Goal: Information Seeking & Learning: Learn about a topic

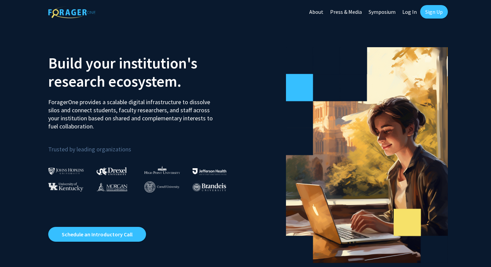
click at [413, 12] on link "Log In" at bounding box center [409, 12] width 21 height 24
select select
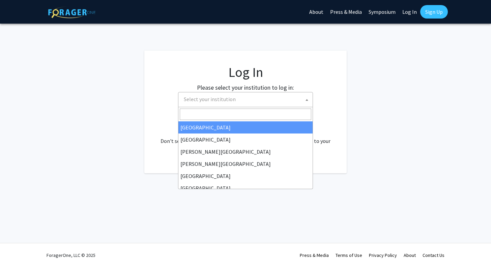
click at [246, 104] on span "Select your institution" at bounding box center [246, 99] width 131 height 14
type input "s"
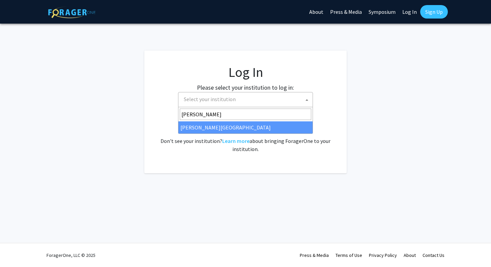
type input "[PERSON_NAME]"
select select "24"
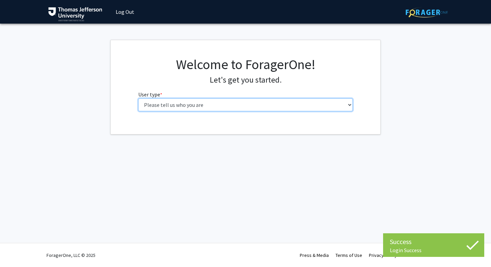
click at [243, 107] on select "Please tell us who you are Undergraduate Student Master's Student Doctoral Cand…" at bounding box center [245, 104] width 215 height 13
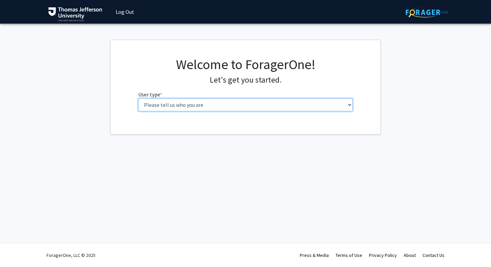
select select "3: doc"
click at [138, 98] on select "Please tell us who you are Undergraduate Student Master's Student Doctoral Cand…" at bounding box center [245, 104] width 215 height 13
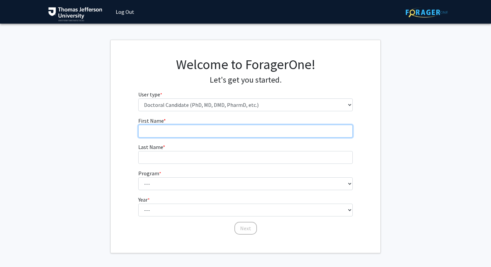
click at [187, 131] on input "First Name * required" at bounding box center [245, 131] width 215 height 13
type input "ABHA"
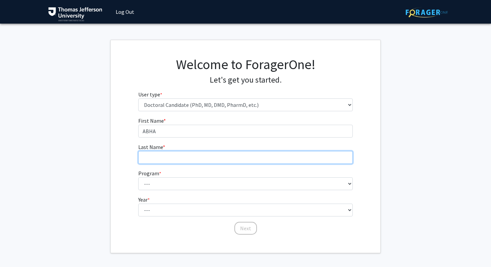
type input "[DEMOGRAPHIC_DATA]"
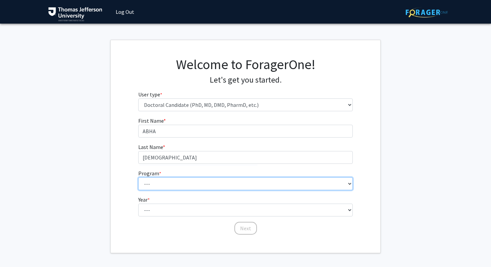
click at [166, 186] on select "---" at bounding box center [245, 183] width 215 height 13
click at [269, 180] on select "---" at bounding box center [245, 183] width 215 height 13
click at [348, 182] on select "---" at bounding box center [245, 183] width 215 height 13
click at [309, 183] on select "---" at bounding box center [245, 183] width 215 height 13
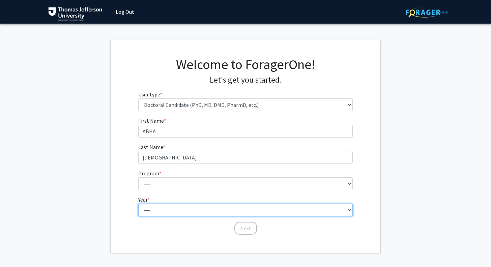
click at [336, 205] on fg-select "Year * required --- First Year Second Year Third Year Fourth Year Fifth Year Si…" at bounding box center [245, 205] width 215 height 21
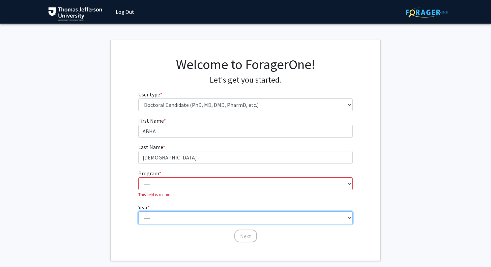
select select "1: first_year"
click at [138, 211] on select "--- First Year Second Year Third Year Fourth Year Fifth Year Sixth Year Seventh…" at bounding box center [245, 217] width 215 height 13
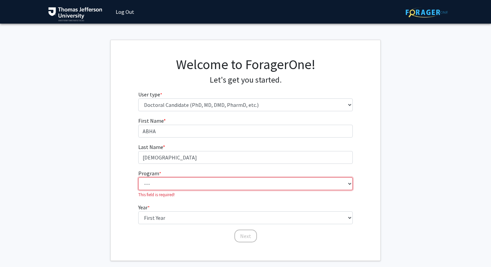
click at [175, 180] on select "---" at bounding box center [245, 183] width 215 height 13
click at [347, 184] on select "--- Accelerated 3+3 BS in Health Sciences/Doctor of [MEDICAL_DATA] Accelerated …" at bounding box center [245, 183] width 215 height 13
click at [138, 177] on select "--- Accelerated 3+3 BS in Health Sciences/Doctor of [MEDICAL_DATA] Accelerated …" at bounding box center [245, 183] width 215 height 13
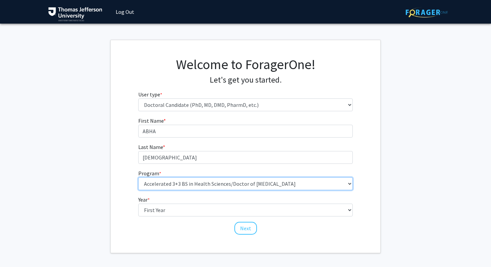
click at [347, 184] on select "--- Accelerated 3+3 BS in Health Sciences/Doctor of [MEDICAL_DATA] Accelerated …" at bounding box center [245, 183] width 215 height 13
select select "35: 815"
click at [138, 177] on select "--- Accelerated 3+3 BS in Health Sciences/Doctor of [MEDICAL_DATA] Accelerated …" at bounding box center [245, 183] width 215 height 13
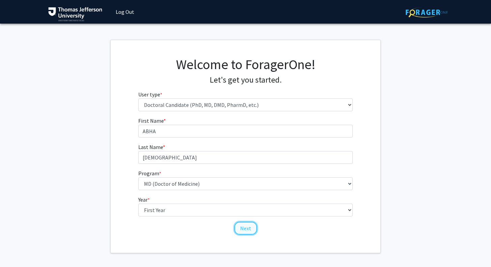
click at [246, 230] on button "Next" at bounding box center [245, 228] width 23 height 13
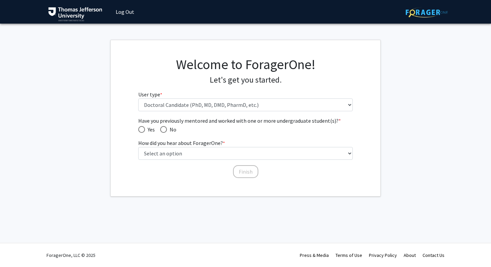
click at [165, 129] on span "Have you previously mentored and worked with one or more undergraduate student(…" at bounding box center [163, 129] width 7 height 7
click at [165, 129] on input "No" at bounding box center [163, 129] width 7 height 7
radio input "true"
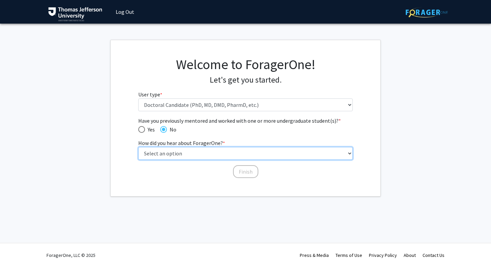
click at [172, 154] on select "Select an option Peer/student recommendation Faculty/staff recommendation Unive…" at bounding box center [245, 153] width 215 height 13
select select "2: faculty_recommendation"
click at [138, 147] on select "Select an option Peer/student recommendation Faculty/staff recommendation Unive…" at bounding box center [245, 153] width 215 height 13
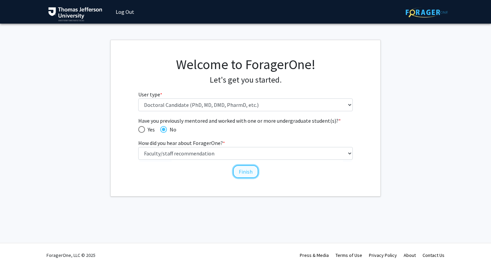
click at [246, 168] on button "Finish" at bounding box center [245, 171] width 25 height 13
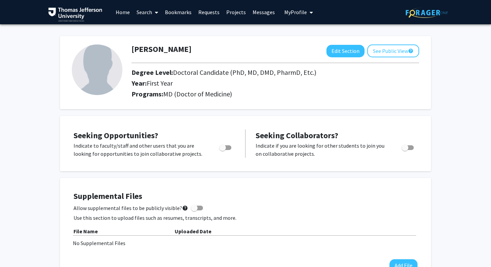
click at [148, 12] on link "Search" at bounding box center [147, 12] width 28 height 24
click at [151, 31] on span "Faculty/Staff" at bounding box center [158, 30] width 50 height 13
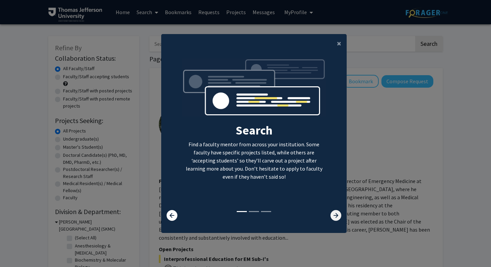
click at [336, 219] on icon at bounding box center [335, 215] width 11 height 11
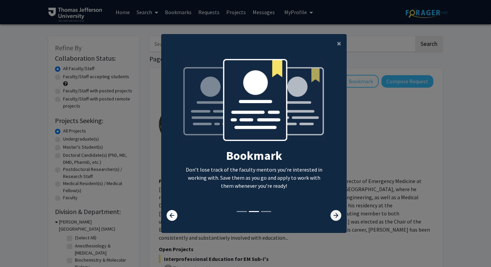
click at [336, 219] on icon at bounding box center [335, 215] width 11 height 11
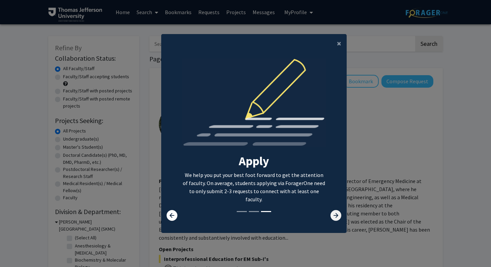
click at [336, 219] on icon at bounding box center [335, 215] width 11 height 11
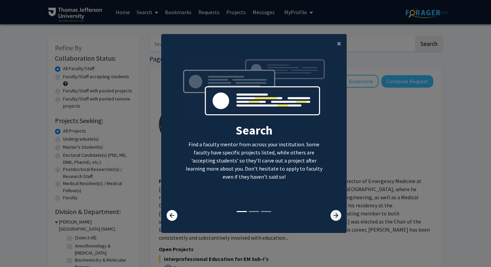
click at [336, 219] on icon at bounding box center [335, 215] width 11 height 11
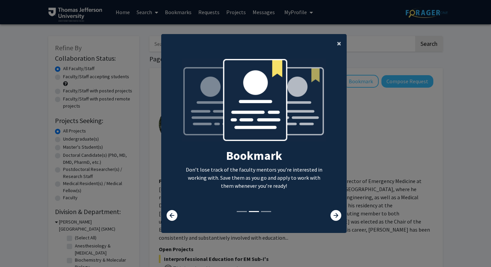
click at [340, 44] on span "×" at bounding box center [339, 43] width 4 height 10
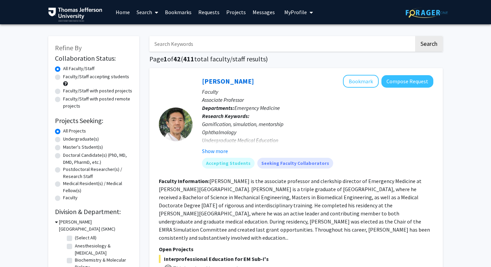
click at [63, 155] on label "Doctoral Candidate(s) (PhD, MD, DMD, PharmD, etc.)" at bounding box center [97, 159] width 69 height 14
click at [63, 155] on input "Doctoral Candidate(s) (PhD, MD, DMD, PharmD, etc.)" at bounding box center [65, 154] width 4 height 4
radio input "true"
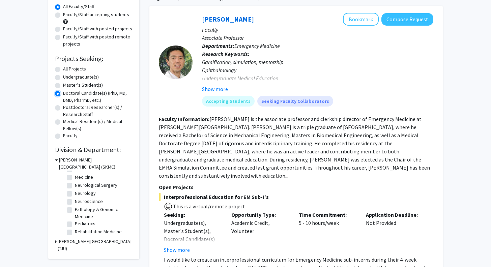
scroll to position [64, 0]
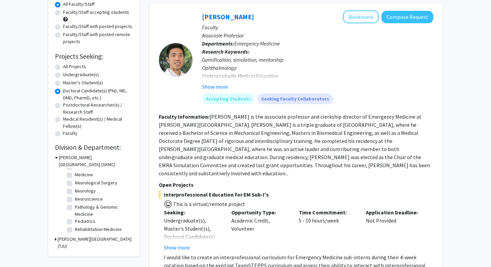
click at [75, 222] on label "Pediatrics" at bounding box center [85, 221] width 21 height 7
click at [75, 222] on input "Pediatrics" at bounding box center [77, 220] width 4 height 4
checkbox input "true"
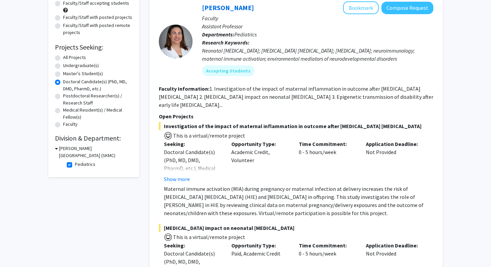
scroll to position [77, 0]
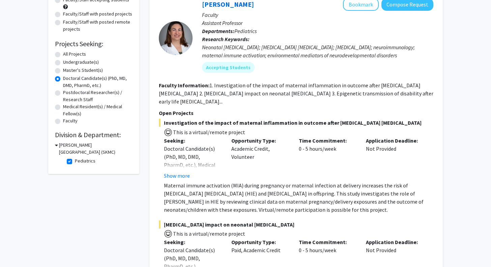
click at [57, 144] on icon at bounding box center [56, 145] width 3 height 7
click at [58, 146] on h3 "Sidney Kimmel Medical College (SKMC)" at bounding box center [95, 149] width 75 height 14
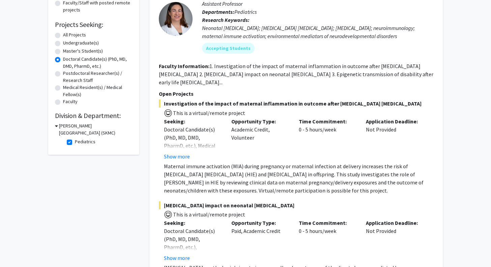
scroll to position [96, 0]
click at [75, 142] on label "Pediatrics" at bounding box center [85, 141] width 21 height 7
click at [75, 142] on input "Pediatrics" at bounding box center [77, 140] width 4 height 4
checkbox input "false"
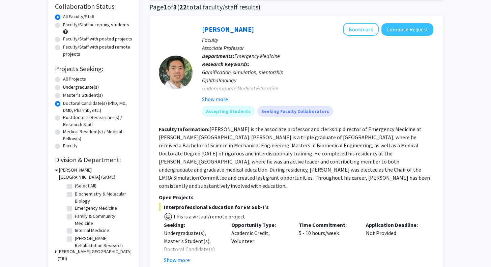
click at [75, 187] on label "(Select All)" at bounding box center [86, 185] width 22 height 7
click at [75, 187] on input "(Select All)" at bounding box center [77, 184] width 4 height 4
checkbox input "true"
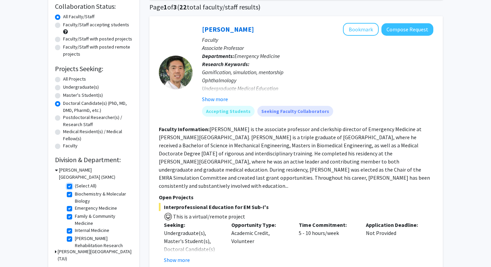
checkbox input "true"
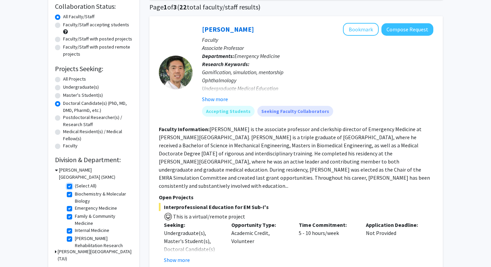
checkbox input "true"
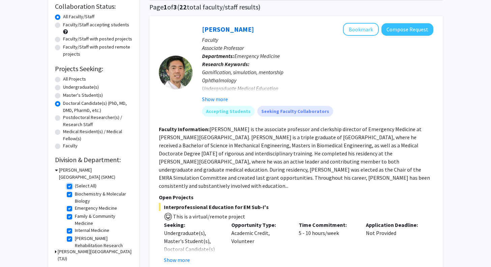
checkbox input "true"
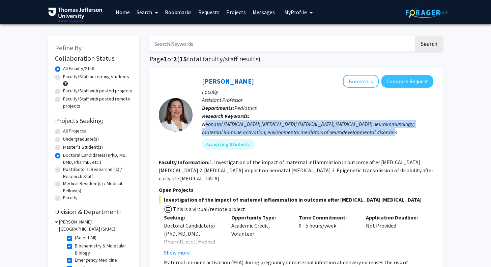
drag, startPoint x: 203, startPoint y: 124, endPoint x: 379, endPoint y: 132, distance: 176.1
click at [379, 132] on div "Neonatal encephalopathy; Hypoxic-ischemic encephalopathy; microglia; neuroimmun…" at bounding box center [317, 128] width 231 height 16
click at [385, 141] on div "Accepting Students" at bounding box center [317, 143] width 234 height 13
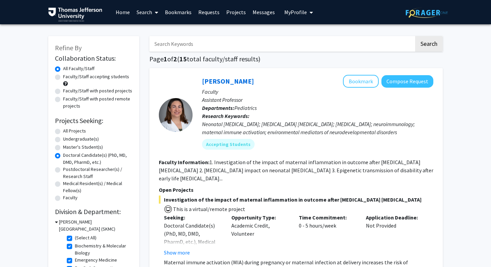
click at [296, 111] on p "Departments: Pediatrics" at bounding box center [317, 108] width 231 height 8
click at [365, 81] on button "Bookmark" at bounding box center [361, 81] width 36 height 13
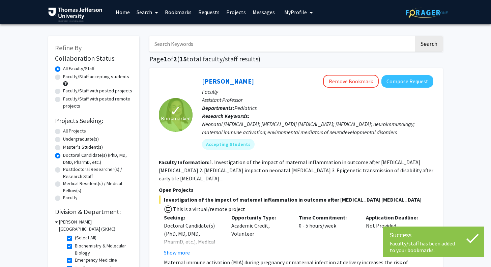
click at [307, 112] on p "Research Keywords: Neonatal encephalopathy; Hypoxic-ischemic encephalopathy; mi…" at bounding box center [317, 124] width 231 height 24
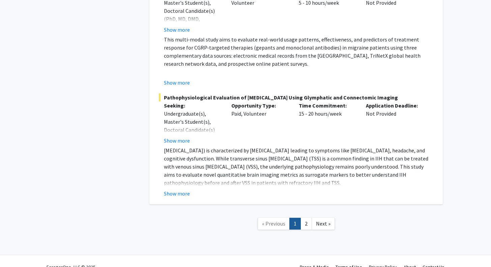
scroll to position [4842, 0]
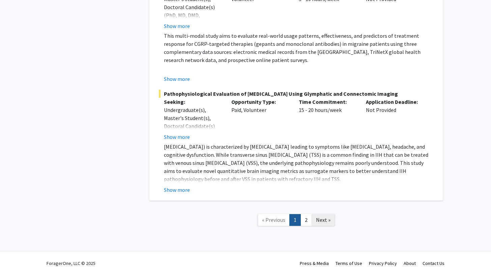
click at [322, 216] on span "Next »" at bounding box center [323, 219] width 14 height 7
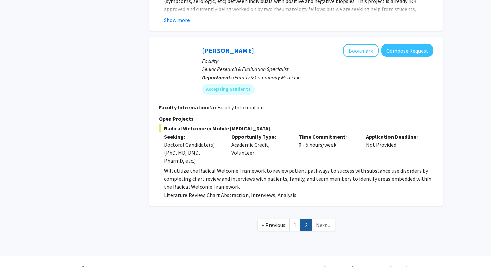
scroll to position [1001, 0]
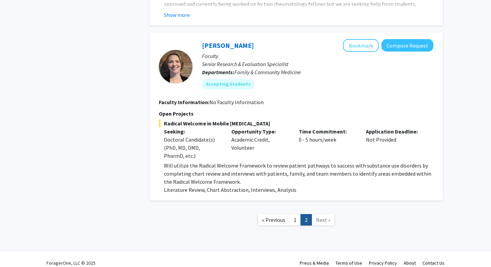
click at [322, 216] on span "Next »" at bounding box center [323, 219] width 14 height 7
click at [292, 214] on link "1" at bounding box center [294, 220] width 11 height 12
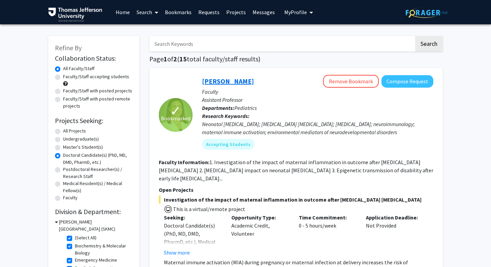
click at [245, 79] on link "Elizabeth Wright-Jin" at bounding box center [228, 81] width 52 height 8
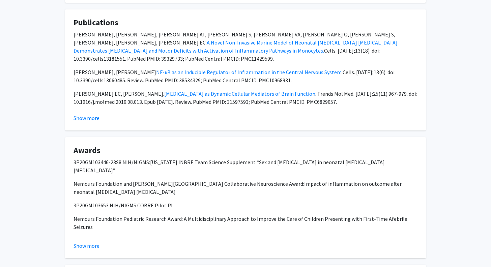
scroll to position [680, 0]
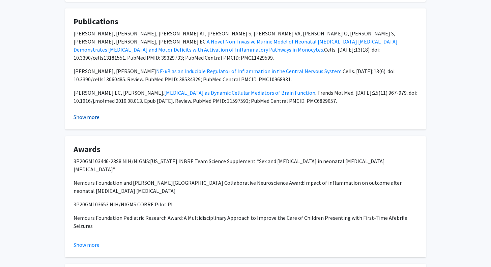
click at [89, 113] on button "Show more" at bounding box center [86, 117] width 26 height 8
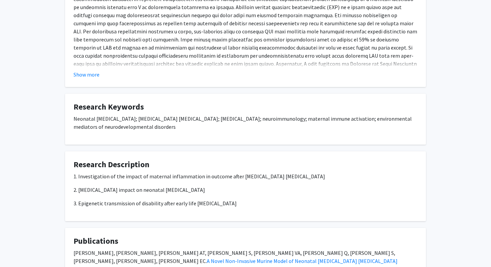
scroll to position [0, 0]
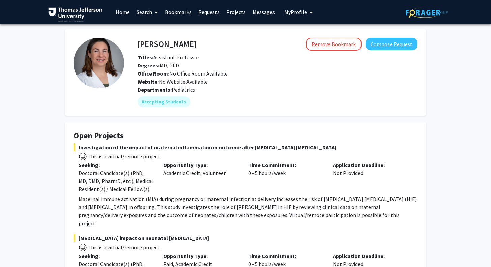
click at [150, 11] on link "Search" at bounding box center [147, 12] width 28 height 24
click at [270, 70] on div "Office Room: No Office Room Available" at bounding box center [277, 73] width 290 height 8
click at [309, 12] on icon "My profile dropdown to access profile and logout" at bounding box center [310, 12] width 3 height 5
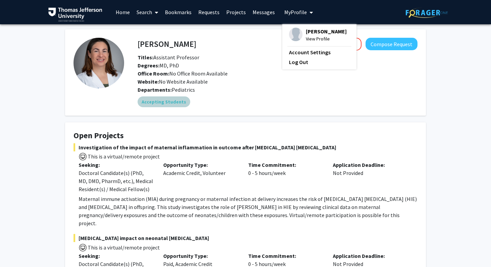
click at [255, 95] on div "Accepting Students" at bounding box center [277, 101] width 282 height 13
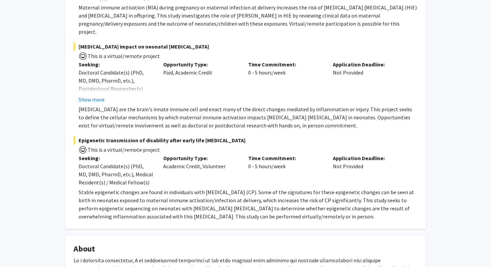
scroll to position [192, 0]
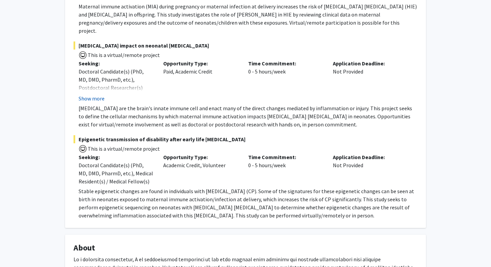
click at [89, 94] on button "Show more" at bounding box center [92, 98] width 26 height 8
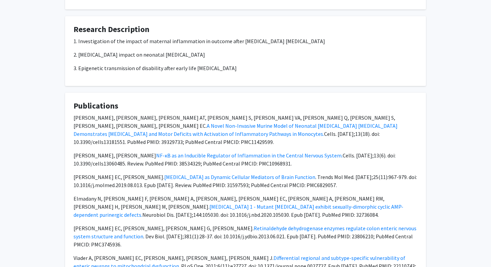
scroll to position [611, 0]
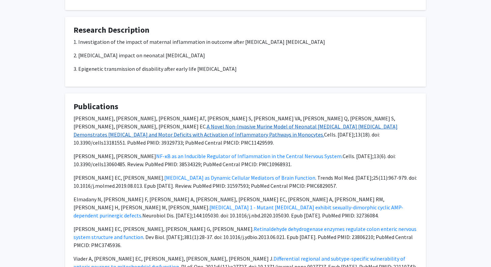
click at [162, 123] on link "A Novel Non-Invasive Murine Model of Neonatal Hypoxic-Ischemic Encephalopathy D…" at bounding box center [235, 130] width 324 height 15
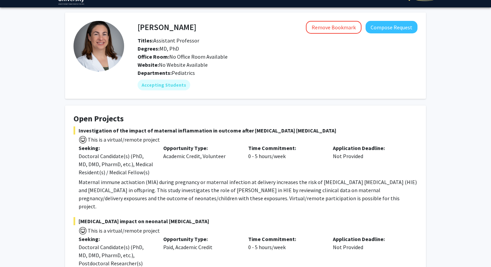
scroll to position [0, 0]
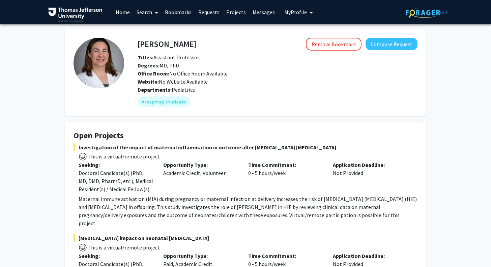
click at [236, 10] on link "Projects" at bounding box center [236, 12] width 26 height 24
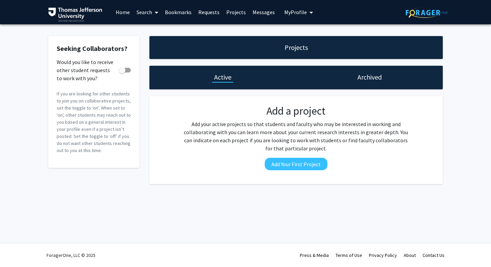
click at [152, 13] on link "Search" at bounding box center [147, 12] width 28 height 24
click at [155, 32] on span "Faculty/Staff" at bounding box center [158, 30] width 50 height 13
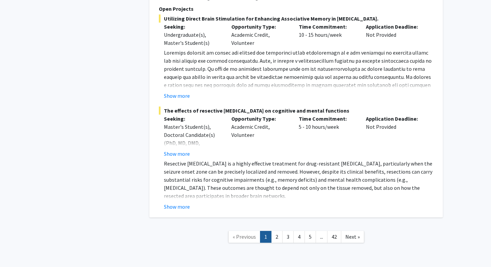
scroll to position [4887, 0]
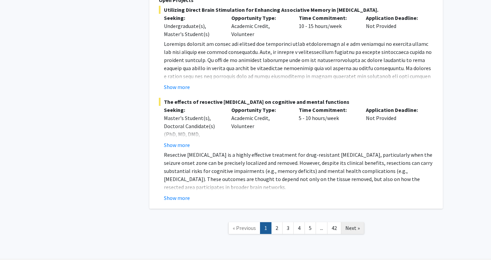
click at [350, 224] on span "Next »" at bounding box center [352, 227] width 14 height 7
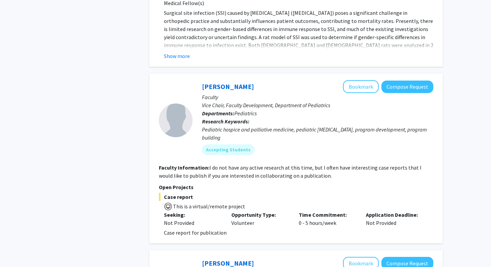
scroll to position [2001, 0]
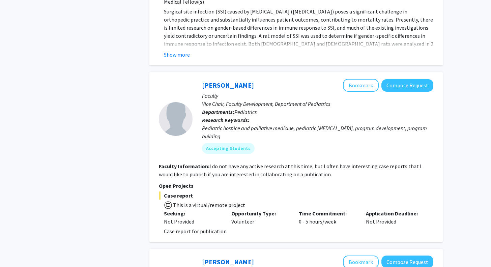
click at [213, 162] on fg-search-faculty "Elissa Miller Bookmark Compose Request Faculty Vice Chair, Faculty Development,…" at bounding box center [296, 157] width 274 height 156
click at [228, 81] on link "Elissa Miller" at bounding box center [228, 85] width 52 height 8
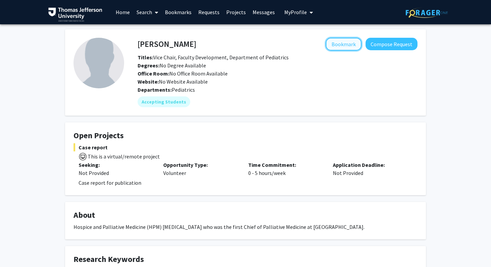
click at [343, 44] on button "Bookmark" at bounding box center [343, 44] width 36 height 13
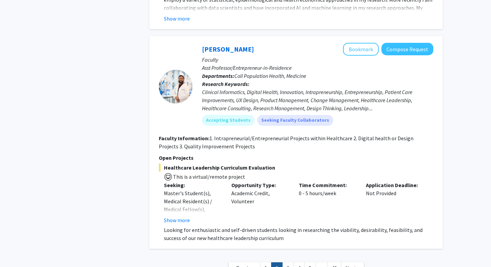
scroll to position [2761, 0]
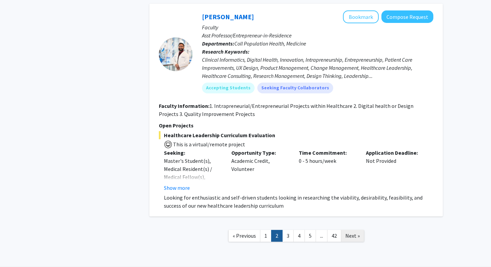
click at [352, 232] on span "Next »" at bounding box center [352, 235] width 14 height 7
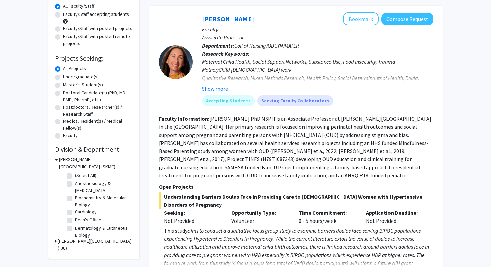
scroll to position [66, 0]
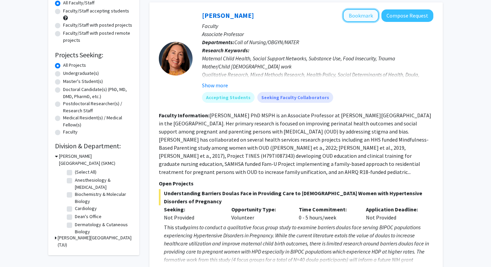
click at [364, 18] on button "Bookmark" at bounding box center [361, 15] width 36 height 13
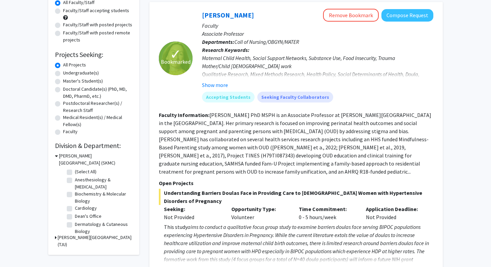
scroll to position [68, 0]
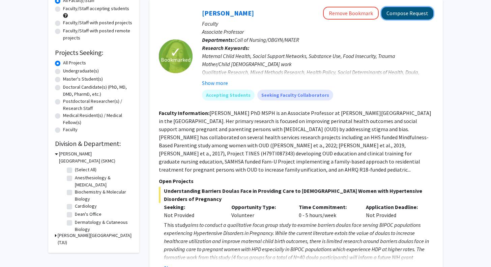
click at [402, 17] on button "Compose Request" at bounding box center [407, 13] width 52 height 12
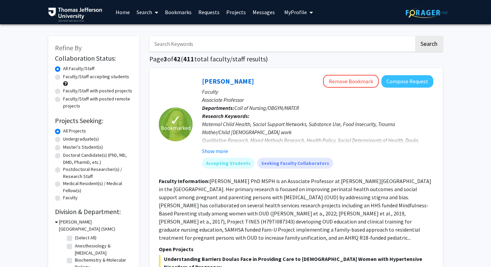
click at [182, 13] on link "Bookmarks" at bounding box center [177, 12] width 33 height 24
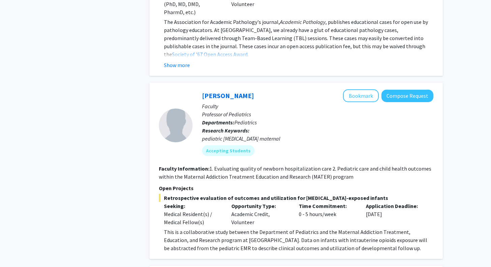
scroll to position [784, 0]
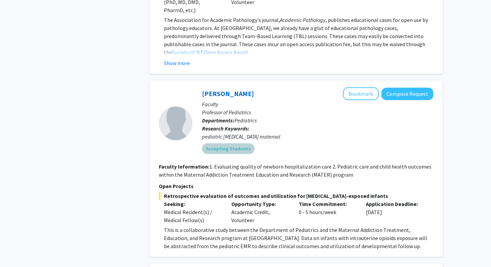
click at [299, 142] on div "Accepting Students" at bounding box center [317, 148] width 234 height 13
click at [342, 124] on p "Research Keywords: pediatric opioid maternal" at bounding box center [317, 132] width 231 height 16
click at [362, 87] on button "Bookmark" at bounding box center [361, 93] width 36 height 13
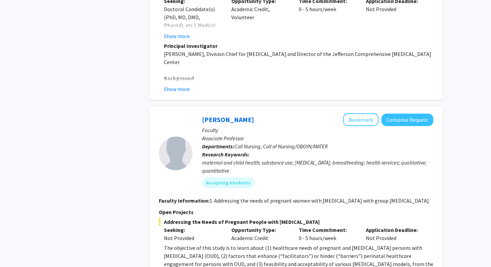
scroll to position [1705, 0]
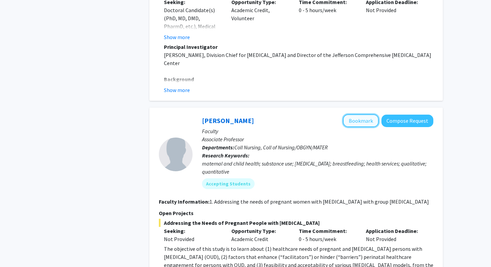
click at [355, 114] on button "Bookmark" at bounding box center [361, 120] width 36 height 13
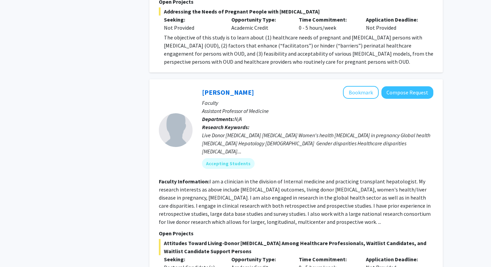
scroll to position [1925, 0]
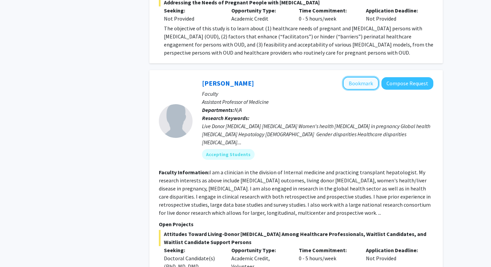
click at [356, 77] on button "Bookmark" at bounding box center [361, 83] width 36 height 13
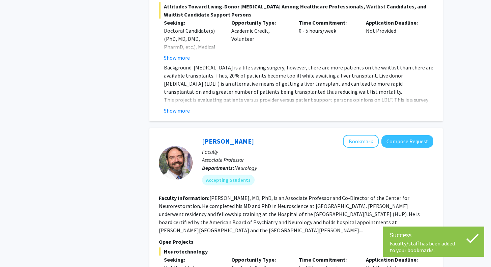
scroll to position [2257, 0]
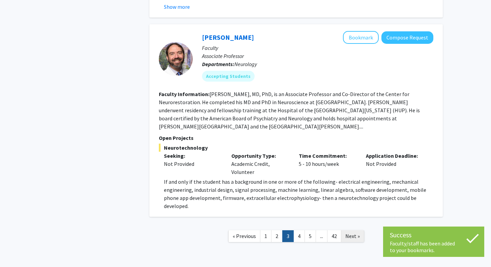
click at [351, 232] on span "Next »" at bounding box center [352, 235] width 14 height 7
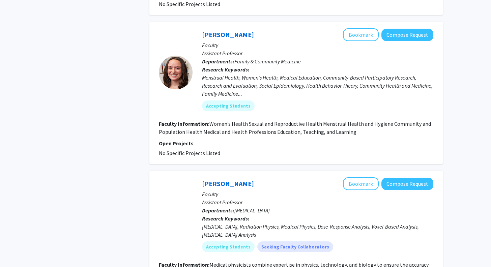
scroll to position [1210, 0]
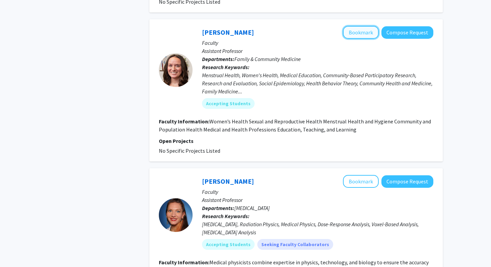
click at [356, 26] on button "Bookmark" at bounding box center [361, 32] width 36 height 13
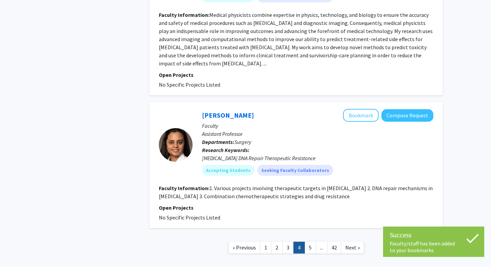
scroll to position [1484, 0]
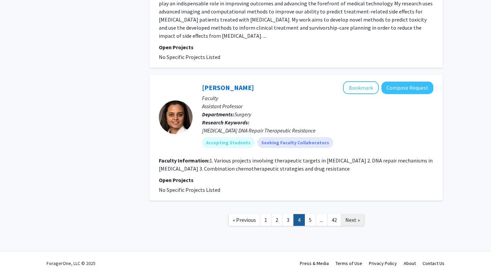
click at [349, 216] on span "Next »" at bounding box center [352, 219] width 14 height 7
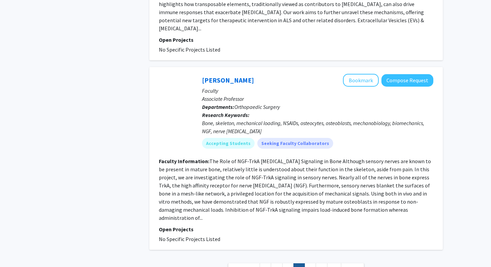
scroll to position [1506, 0]
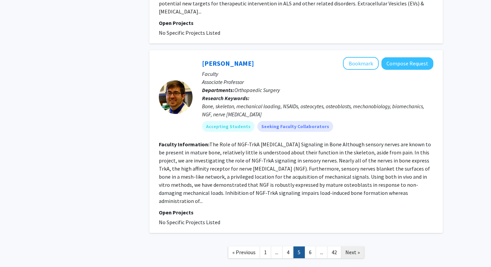
click at [353, 249] on span "Next »" at bounding box center [352, 252] width 14 height 7
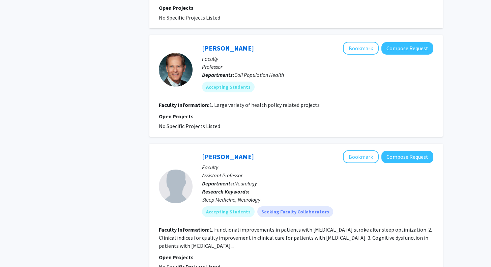
scroll to position [1221, 0]
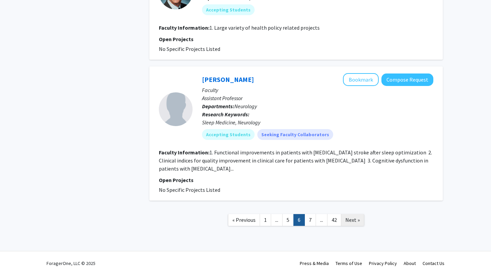
click at [354, 216] on span "Next »" at bounding box center [352, 219] width 14 height 7
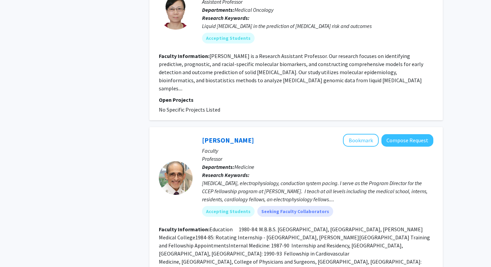
scroll to position [1498, 0]
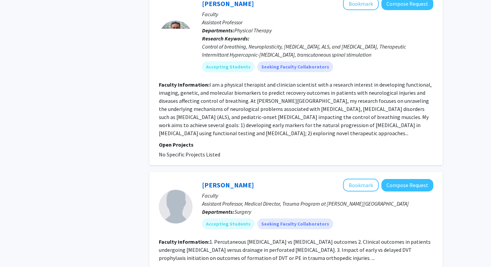
scroll to position [1479, 0]
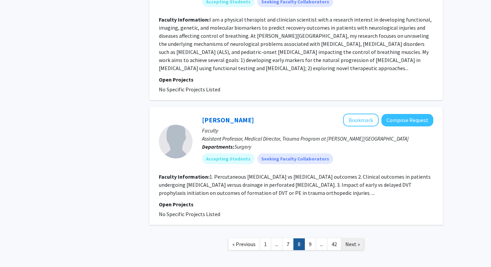
click at [357, 241] on span "Next »" at bounding box center [352, 244] width 14 height 7
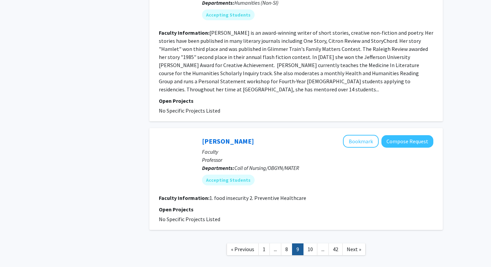
scroll to position [1369, 0]
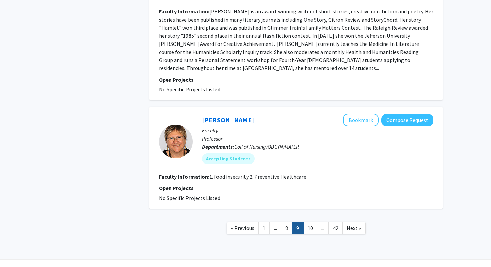
click at [231, 184] on p "Open Projects" at bounding box center [296, 188] width 274 height 8
click at [362, 114] on button "Bookmark" at bounding box center [361, 120] width 36 height 13
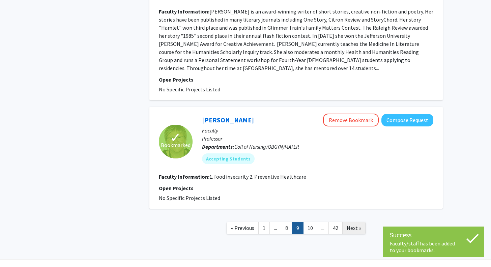
click at [351, 224] on span "Next »" at bounding box center [353, 227] width 14 height 7
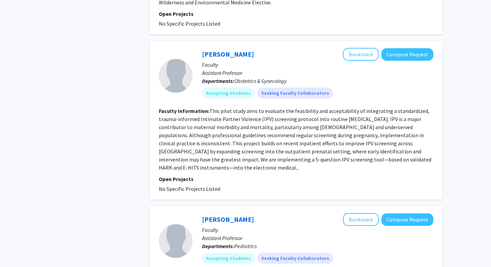
scroll to position [995, 0]
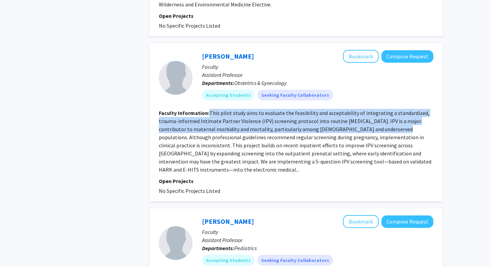
drag, startPoint x: 210, startPoint y: 96, endPoint x: 369, endPoint y: 114, distance: 160.0
click at [369, 114] on fg-read-more "This pilot study aims to evaluate the feasibility and acceptability of integrat…" at bounding box center [295, 140] width 272 height 63
click at [362, 50] on button "Bookmark" at bounding box center [361, 56] width 36 height 13
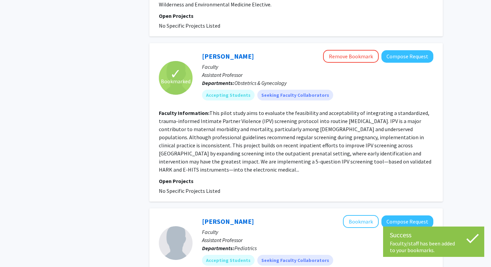
click at [268, 63] on p "Faculty" at bounding box center [317, 67] width 231 height 8
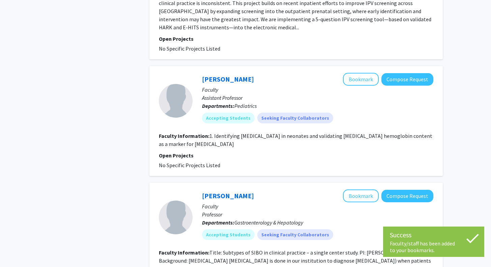
scroll to position [1140, 0]
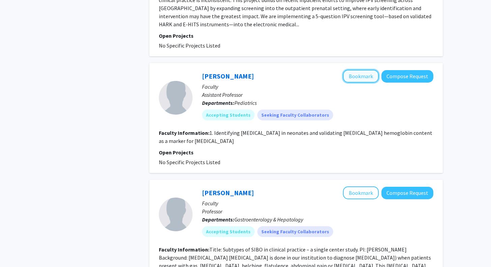
click at [351, 70] on button "Bookmark" at bounding box center [361, 76] width 36 height 13
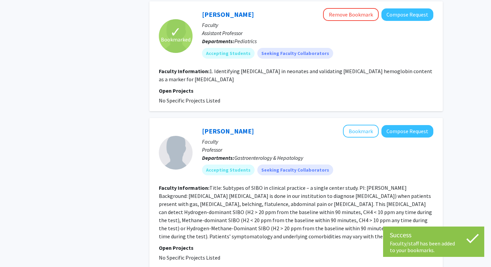
scroll to position [1261, 0]
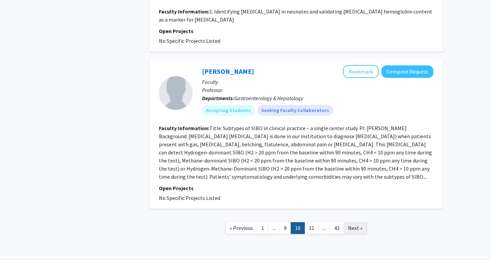
click at [355, 224] on span "Next »" at bounding box center [355, 227] width 14 height 7
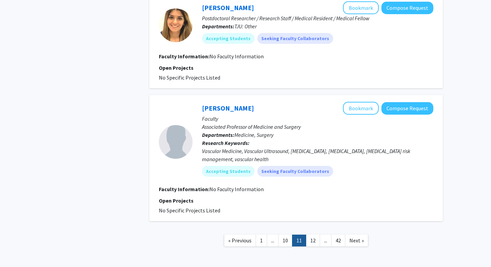
scroll to position [1023, 0]
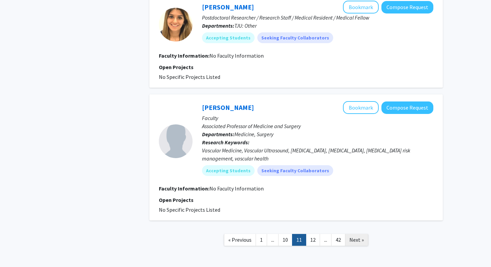
click at [354, 241] on span "Next »" at bounding box center [356, 239] width 14 height 7
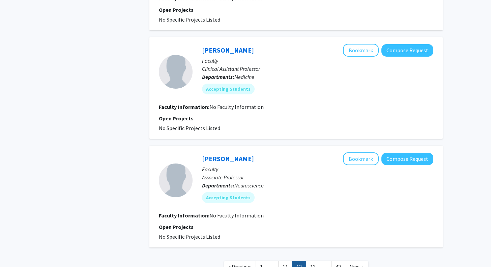
scroll to position [954, 0]
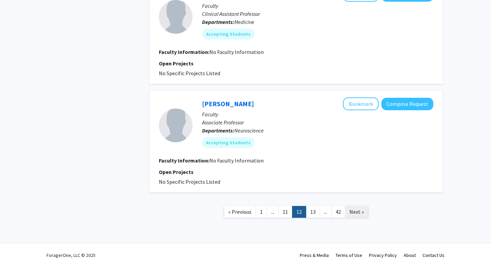
click at [357, 215] on link "Next »" at bounding box center [356, 212] width 23 height 12
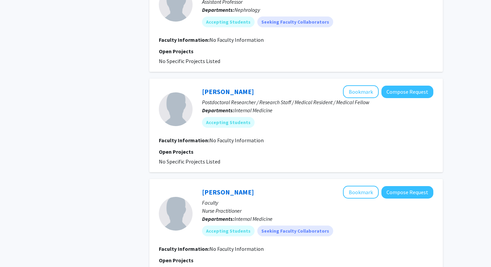
scroll to position [921, 0]
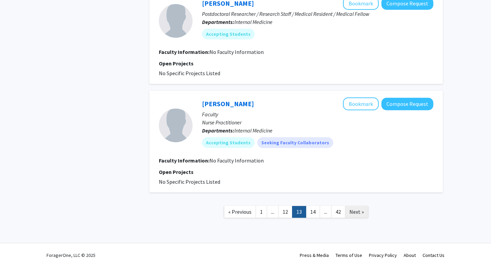
click at [360, 211] on span "Next »" at bounding box center [356, 211] width 14 height 7
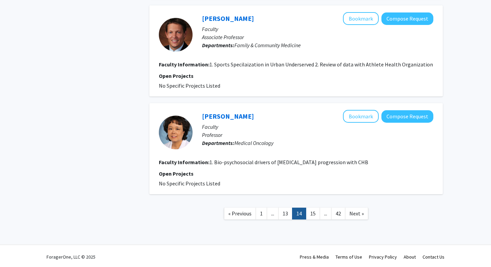
scroll to position [1010, 0]
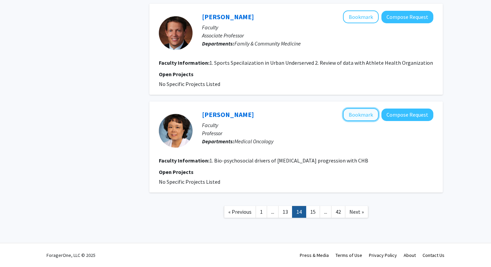
click at [358, 112] on button "Bookmark" at bounding box center [361, 114] width 36 height 13
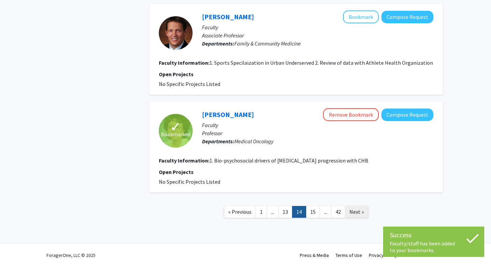
click at [355, 208] on span "Next »" at bounding box center [356, 211] width 14 height 7
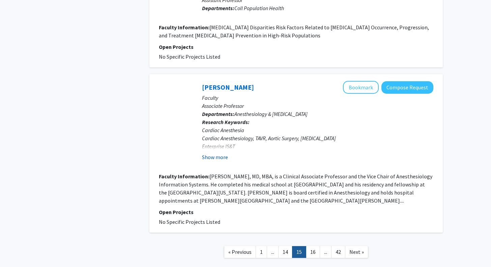
scroll to position [1075, 0]
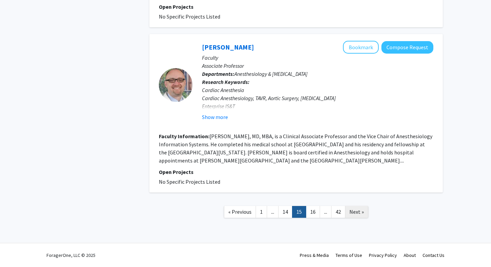
click at [355, 212] on span "Next »" at bounding box center [356, 211] width 14 height 7
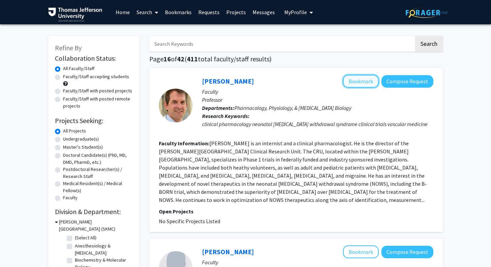
click at [365, 83] on button "Bookmark" at bounding box center [361, 81] width 36 height 13
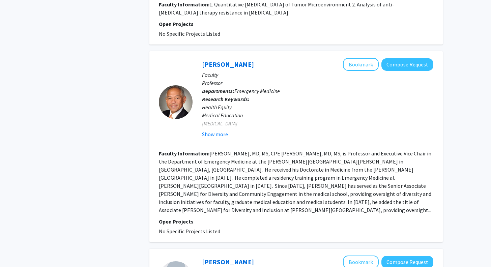
scroll to position [406, 0]
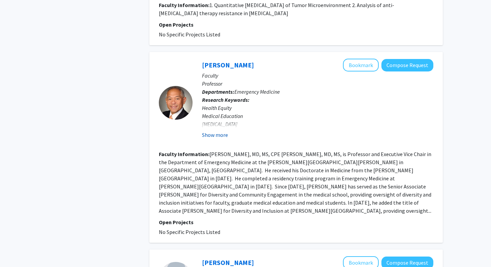
click at [208, 131] on button "Show more" at bounding box center [215, 135] width 26 height 8
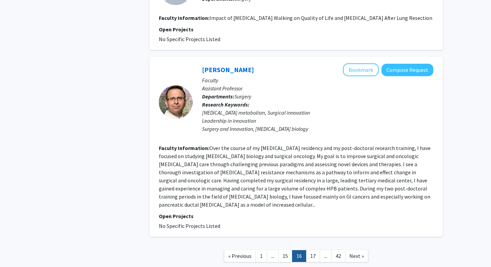
scroll to position [1404, 0]
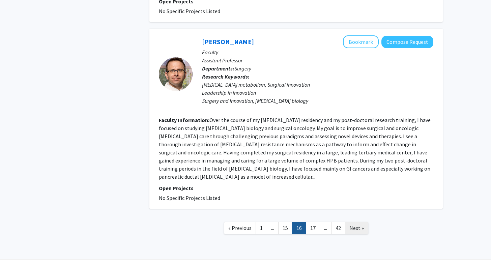
click at [359, 224] on span "Next »" at bounding box center [356, 227] width 14 height 7
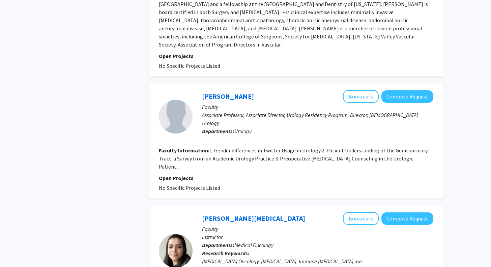
scroll to position [542, 0]
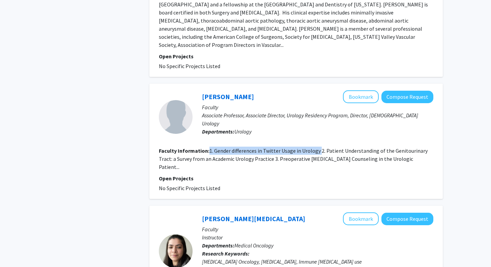
drag, startPoint x: 209, startPoint y: 118, endPoint x: 319, endPoint y: 119, distance: 109.8
click at [319, 147] on fg-read-more "1. Gender differences in Twitter Usage in Urology 2. Patient Understanding of t…" at bounding box center [293, 158] width 269 height 23
click at [319, 184] on fg-project-list "No Specific Projects Listed" at bounding box center [296, 188] width 274 height 8
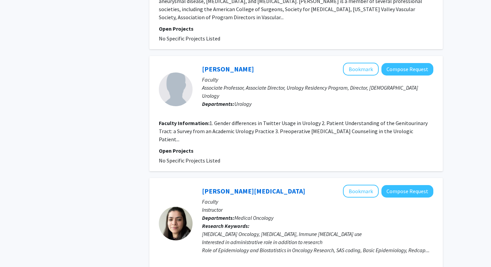
scroll to position [0, 0]
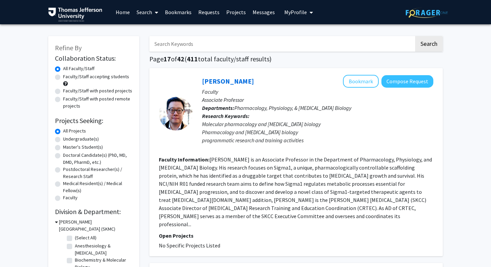
click at [178, 15] on link "Bookmarks" at bounding box center [177, 12] width 33 height 24
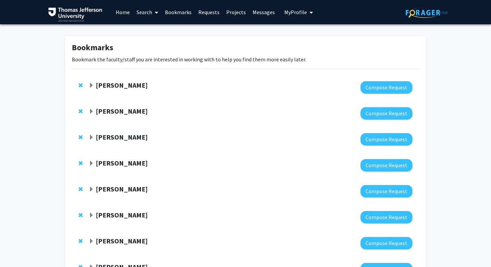
click at [41, 143] on div "Bookmarks Bookmark the faculty/staff you are interested in working with to help…" at bounding box center [245, 215] width 491 height 383
